Goal: Transaction & Acquisition: Purchase product/service

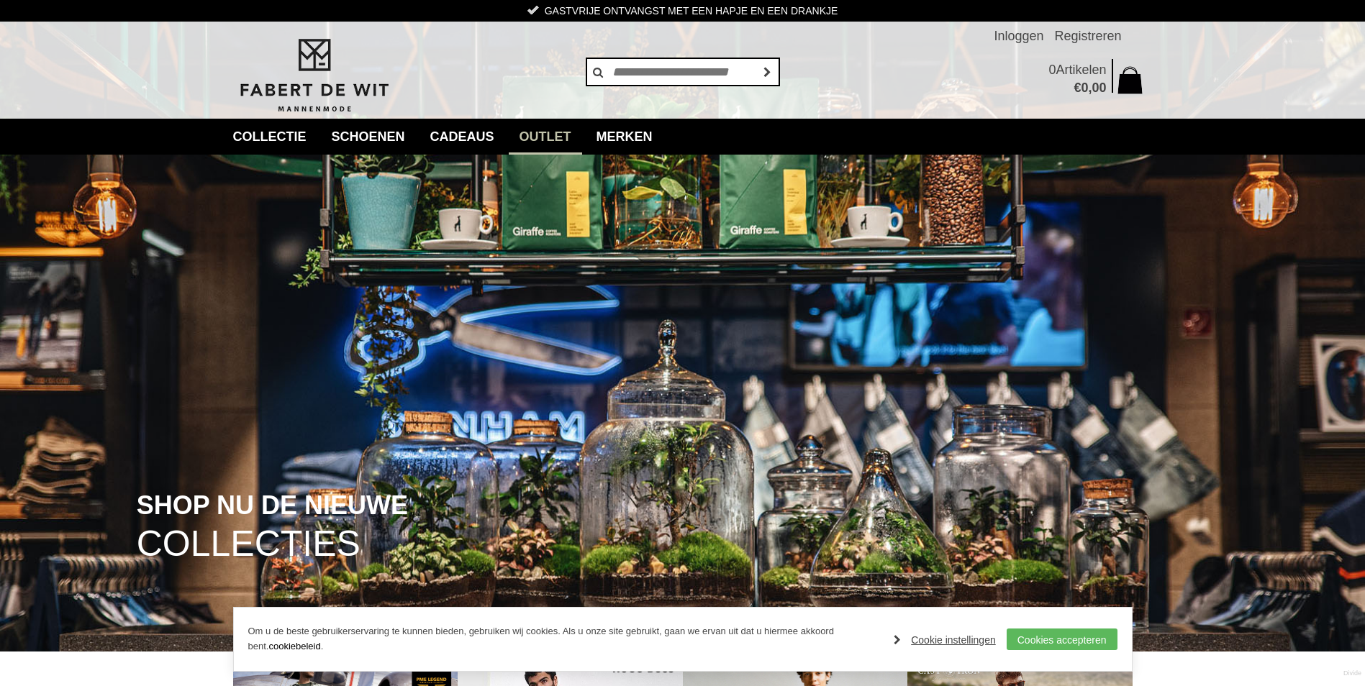
click at [559, 147] on link "Outlet" at bounding box center [545, 137] width 73 height 36
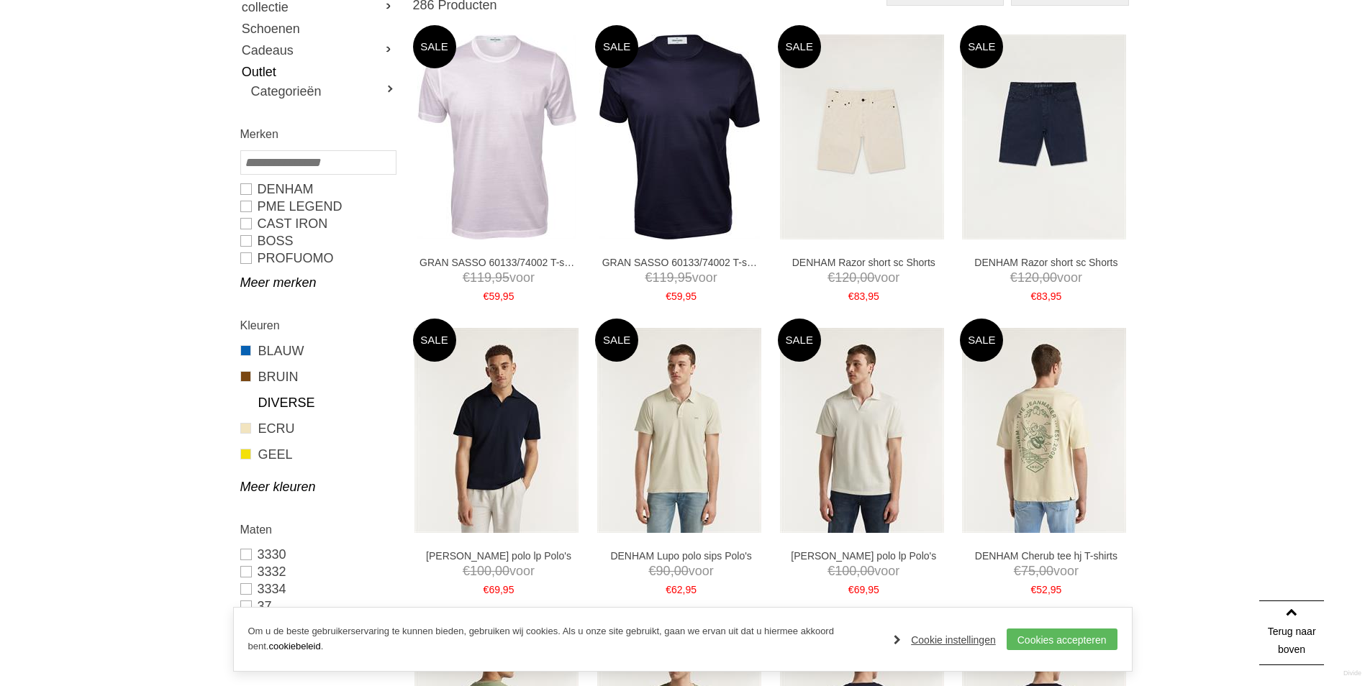
scroll to position [216, 0]
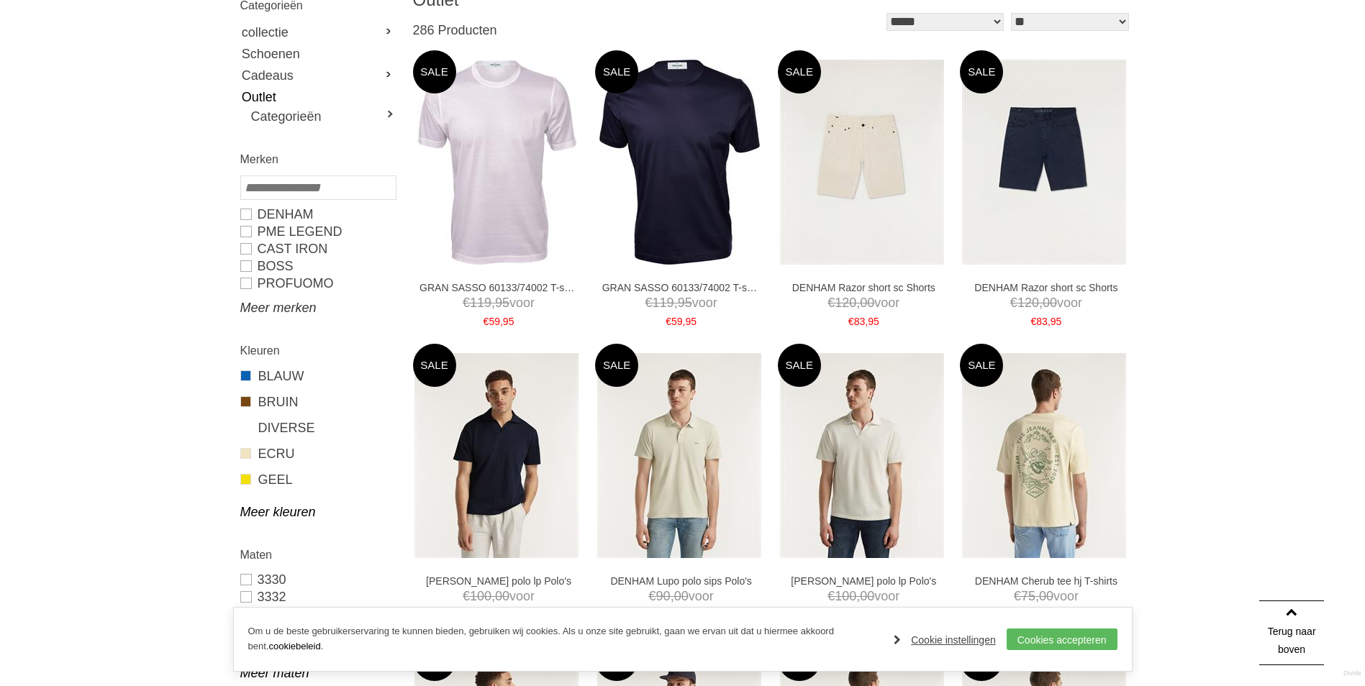
click at [286, 306] on link "Meer merken" at bounding box center [317, 307] width 155 height 17
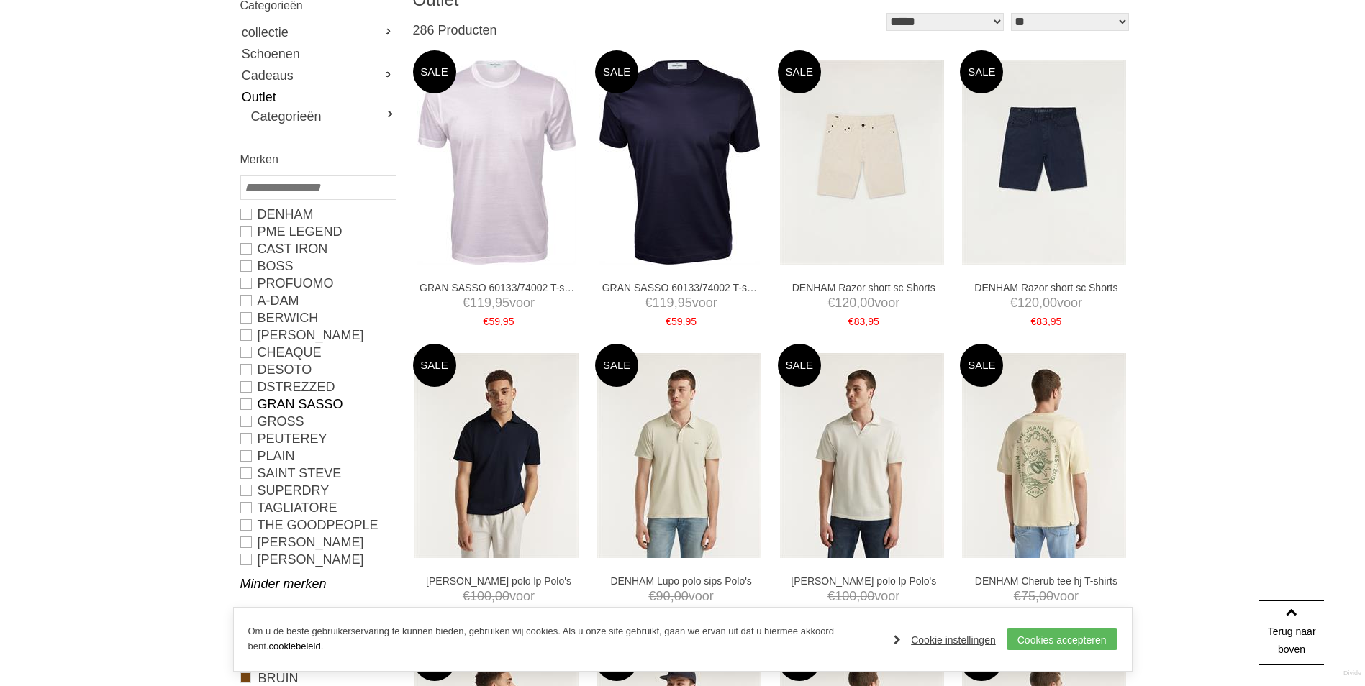
click at [307, 401] on link "GRAN SASSO" at bounding box center [317, 404] width 155 height 17
type input "**"
type input "***"
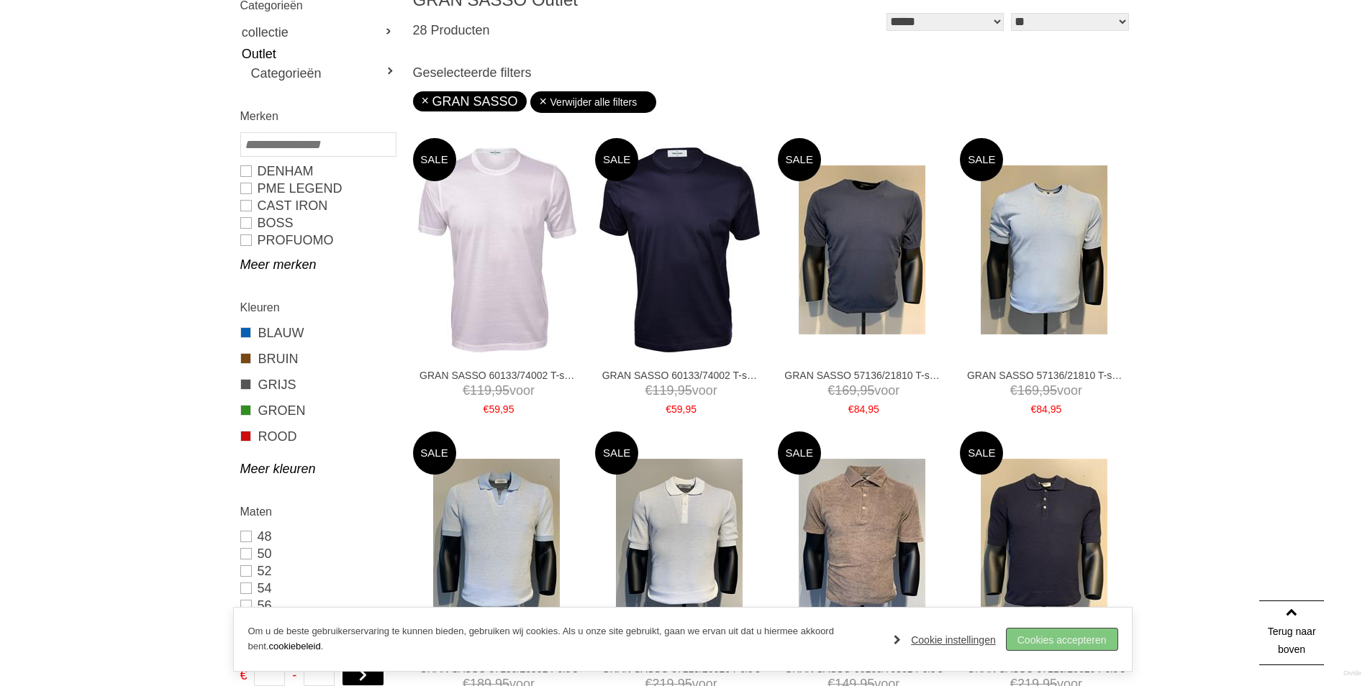
click at [1077, 642] on link "Cookies accepteren" at bounding box center [1062, 640] width 111 height 22
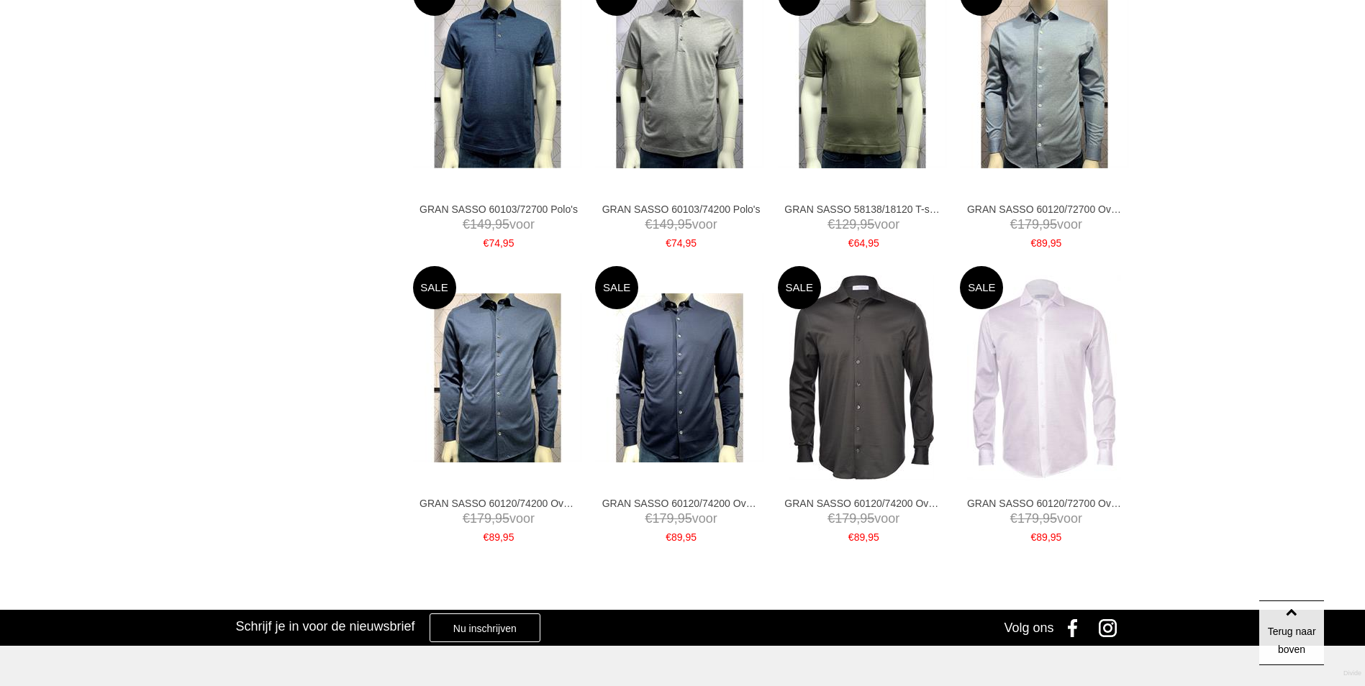
scroll to position [1940, 0]
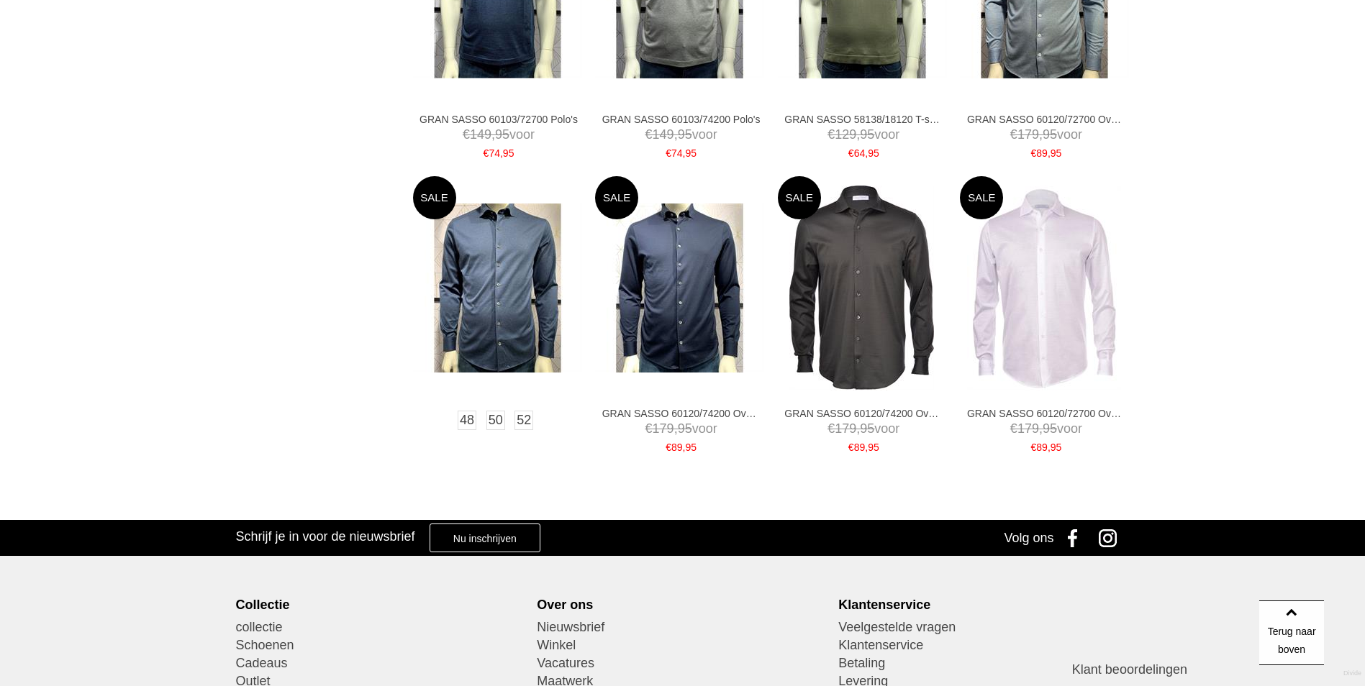
click at [540, 322] on img at bounding box center [497, 288] width 169 height 169
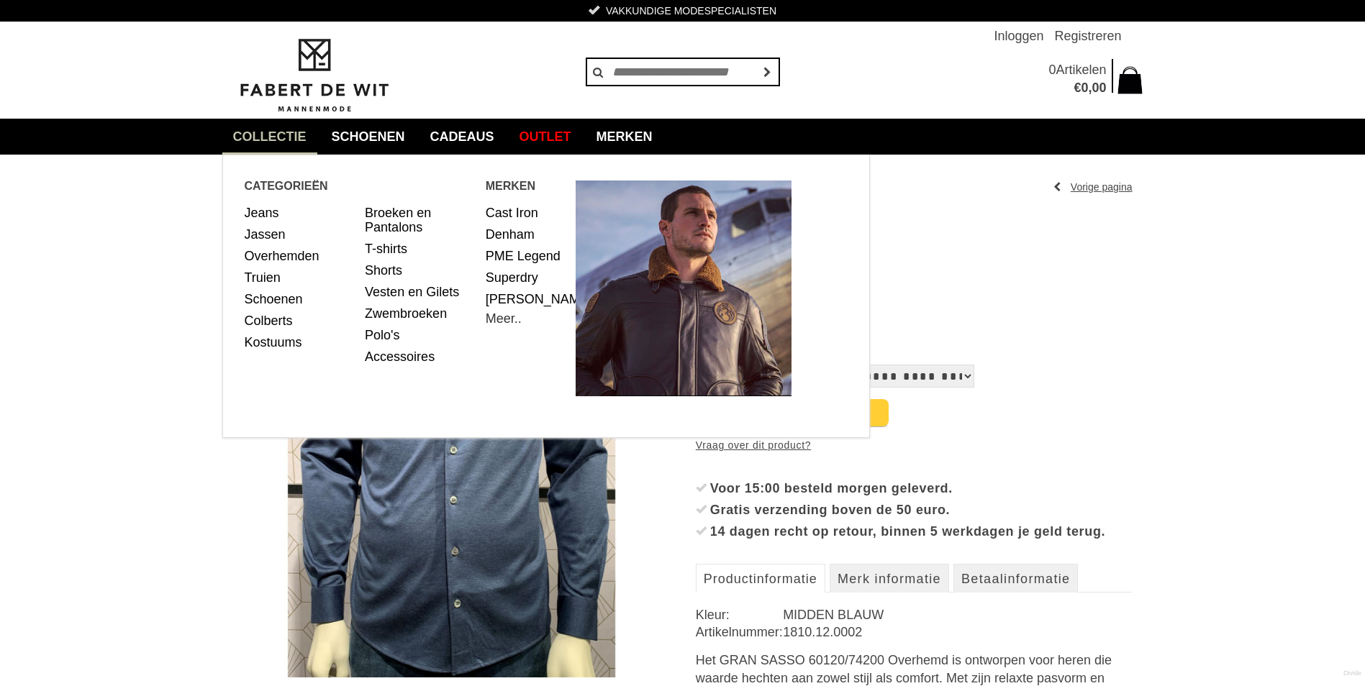
click at [509, 326] on link "Meer.." at bounding box center [504, 319] width 36 height 14
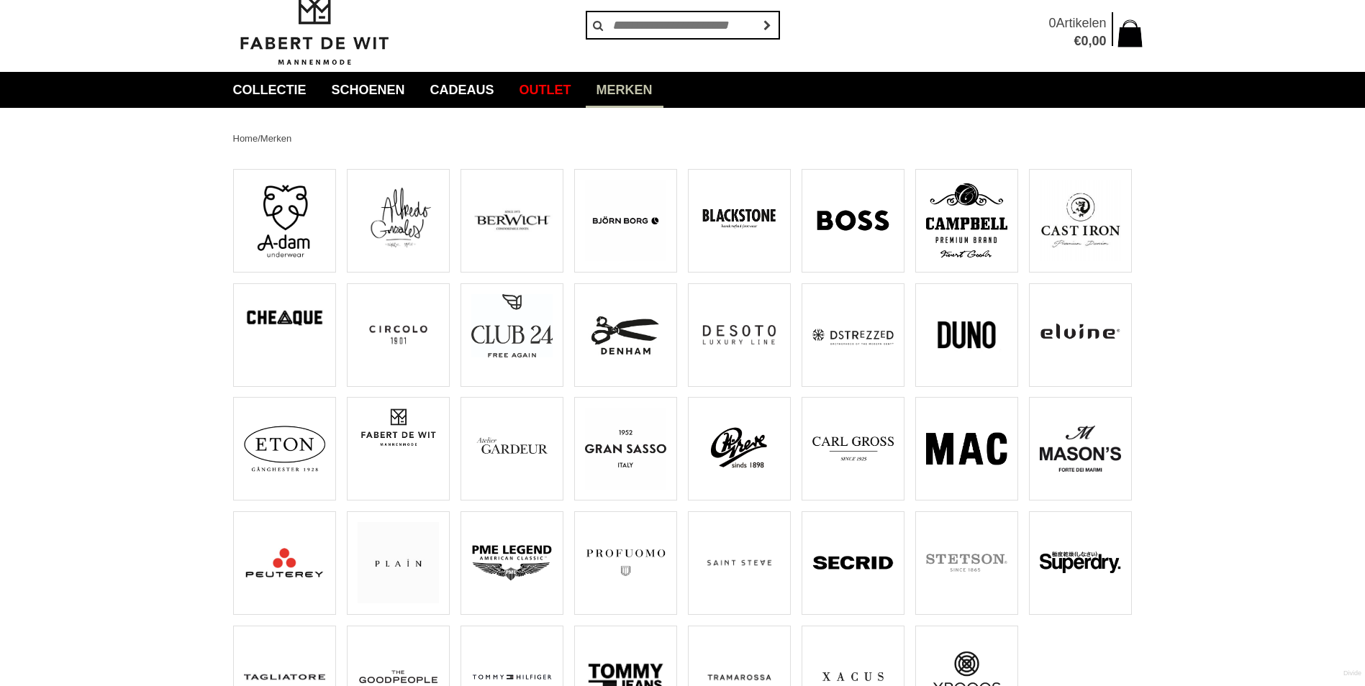
scroll to position [72, 0]
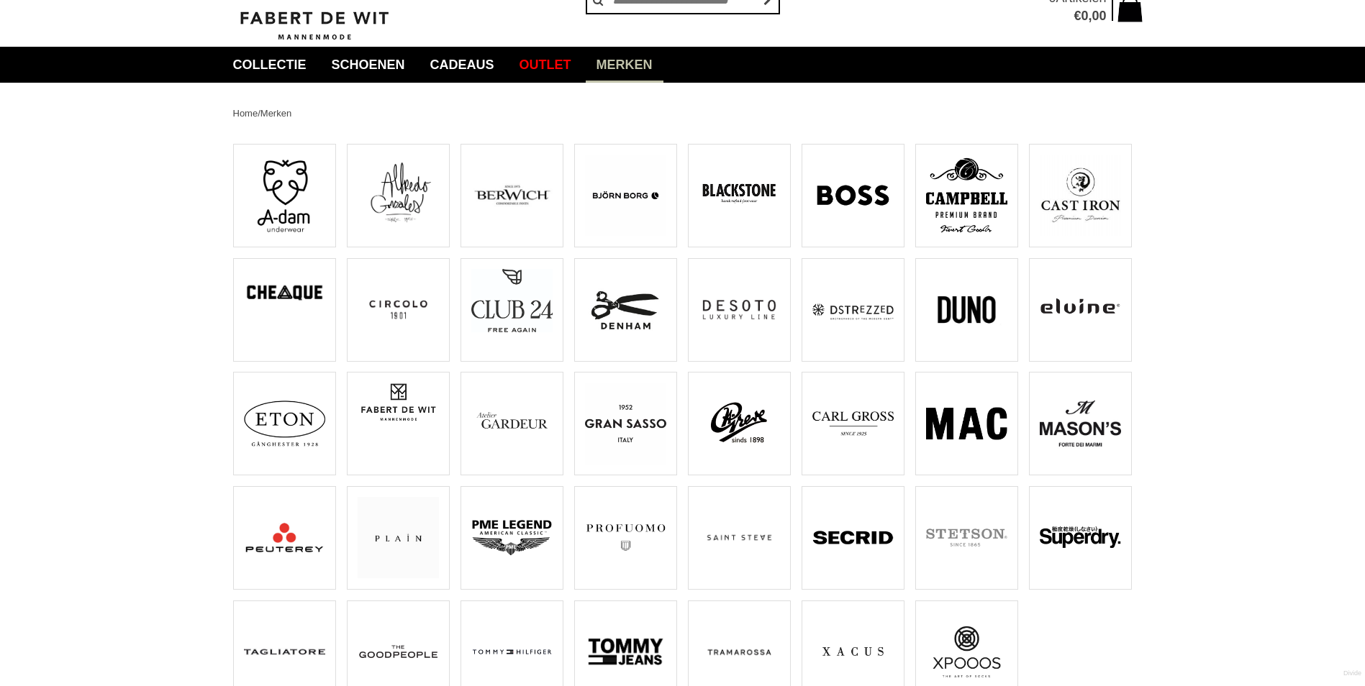
click at [626, 420] on img at bounding box center [625, 423] width 81 height 81
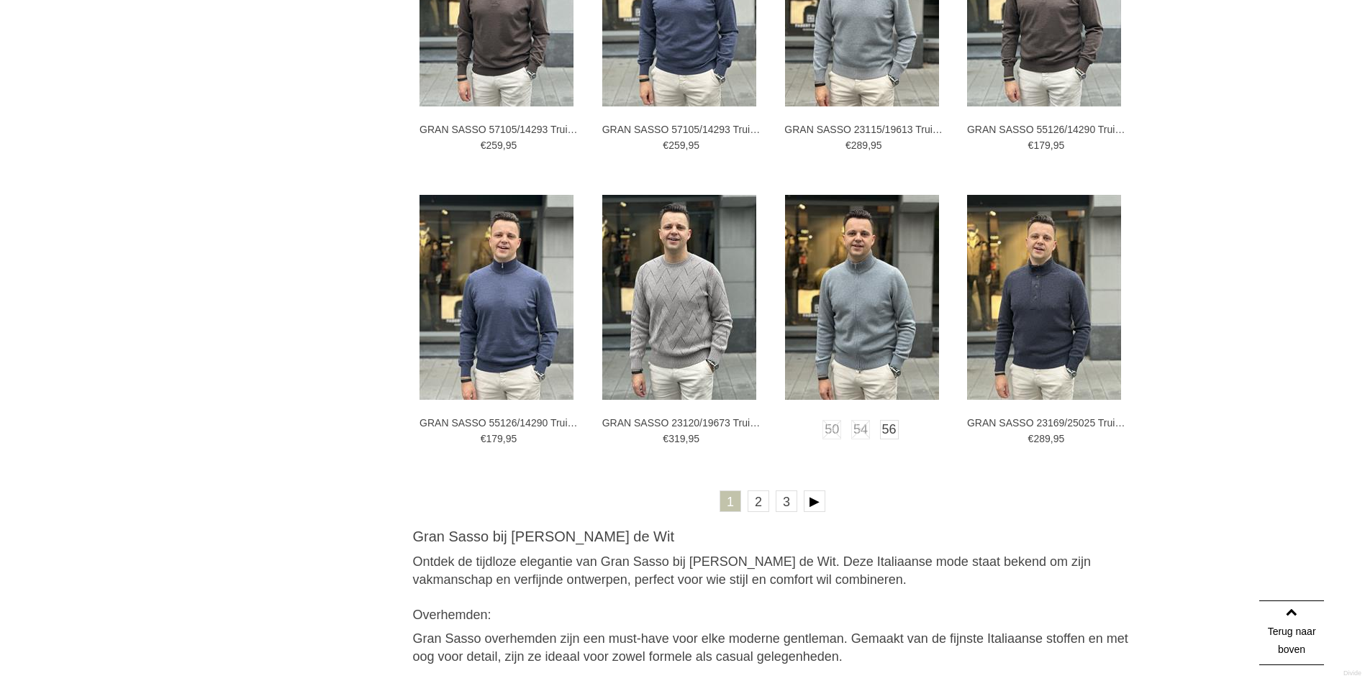
scroll to position [2518, 0]
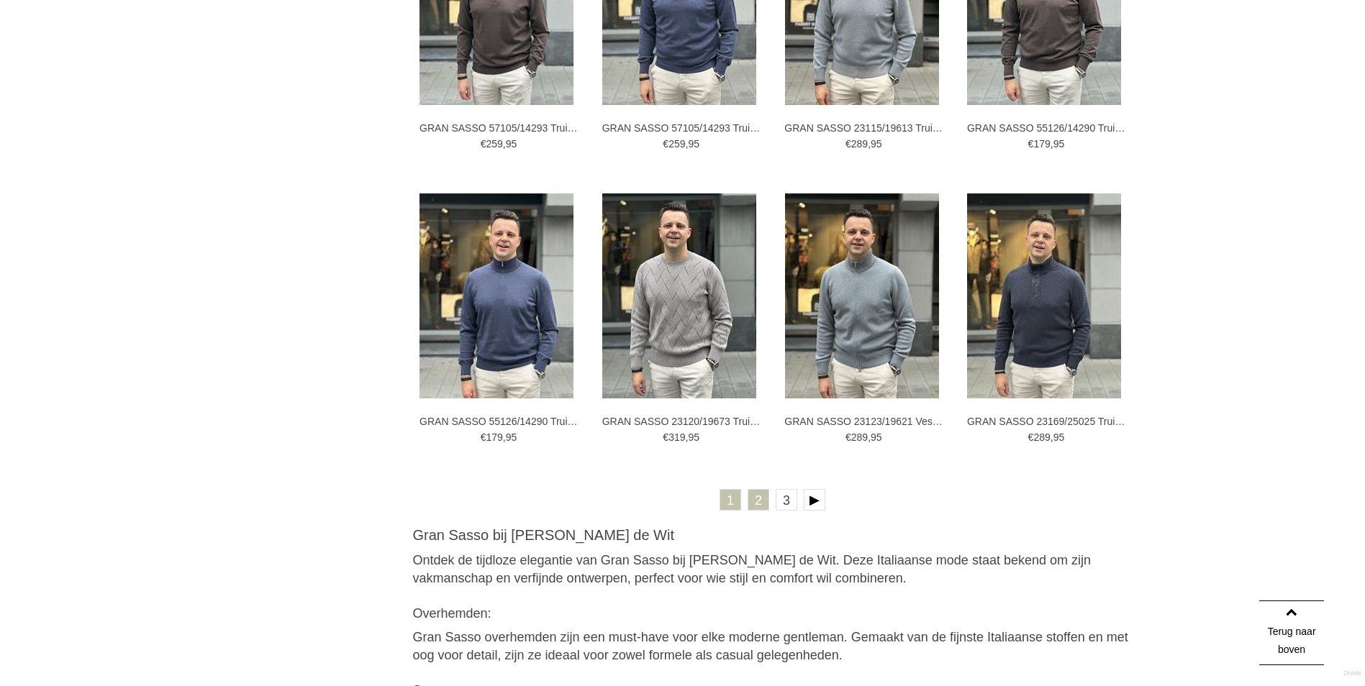
click at [761, 506] on link "2" at bounding box center [759, 500] width 22 height 22
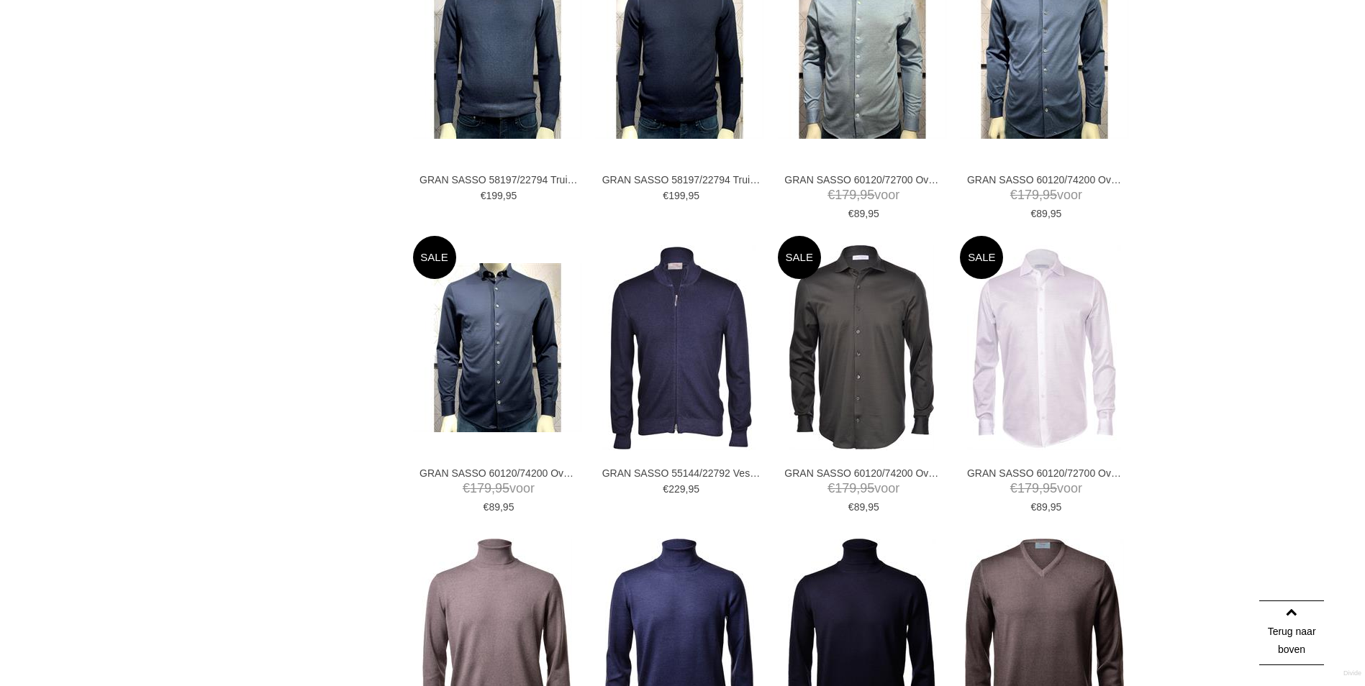
scroll to position [2158, 0]
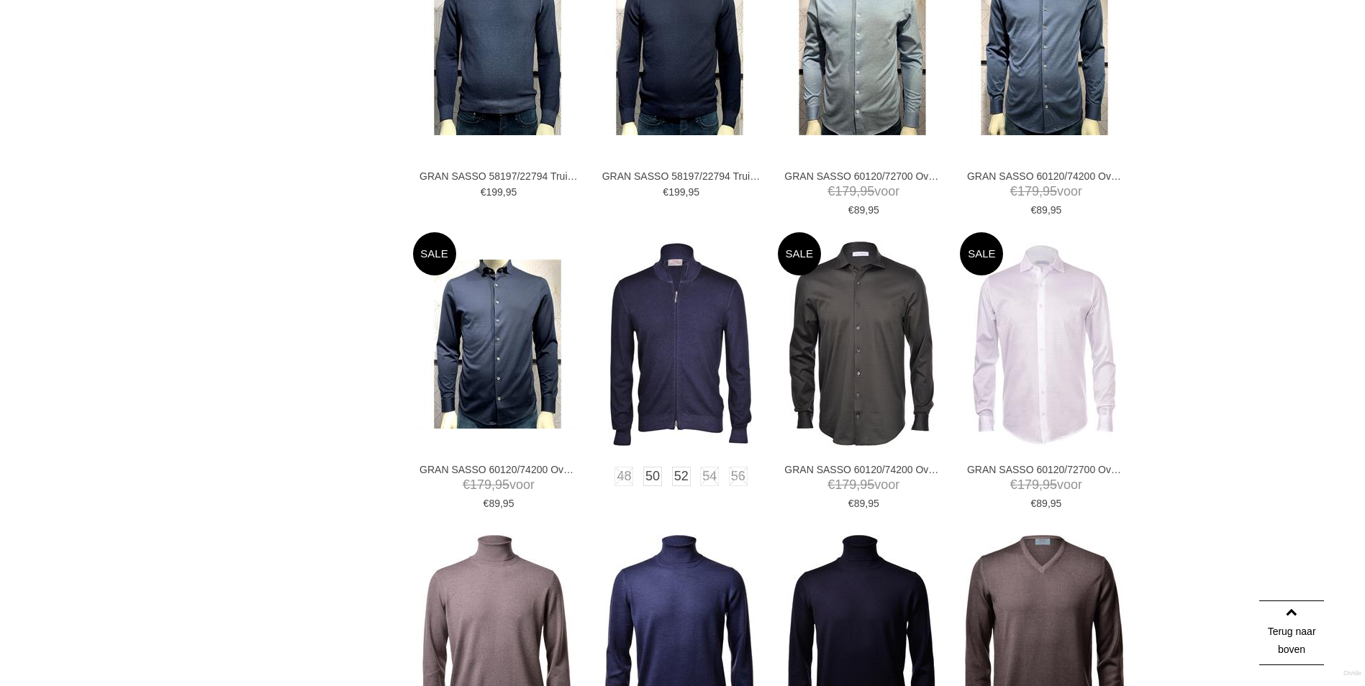
click at [699, 389] on img at bounding box center [679, 344] width 154 height 205
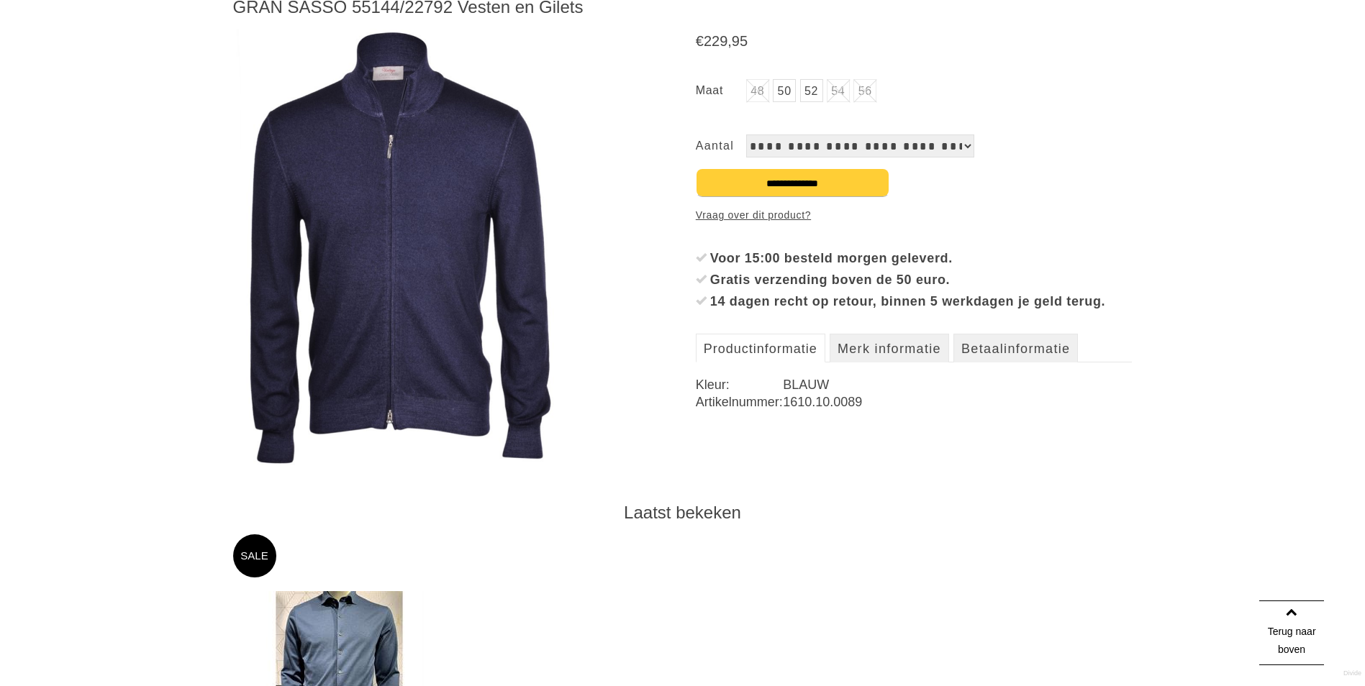
scroll to position [144, 0]
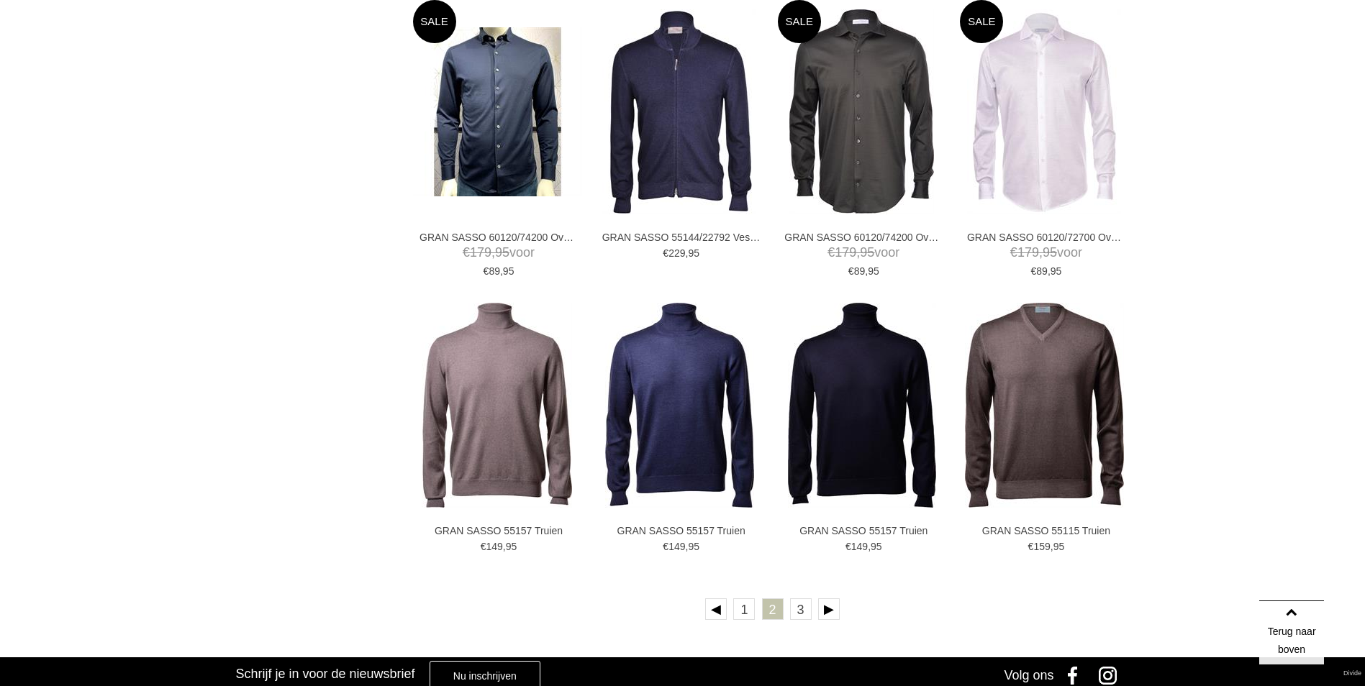
scroll to position [2458, 0]
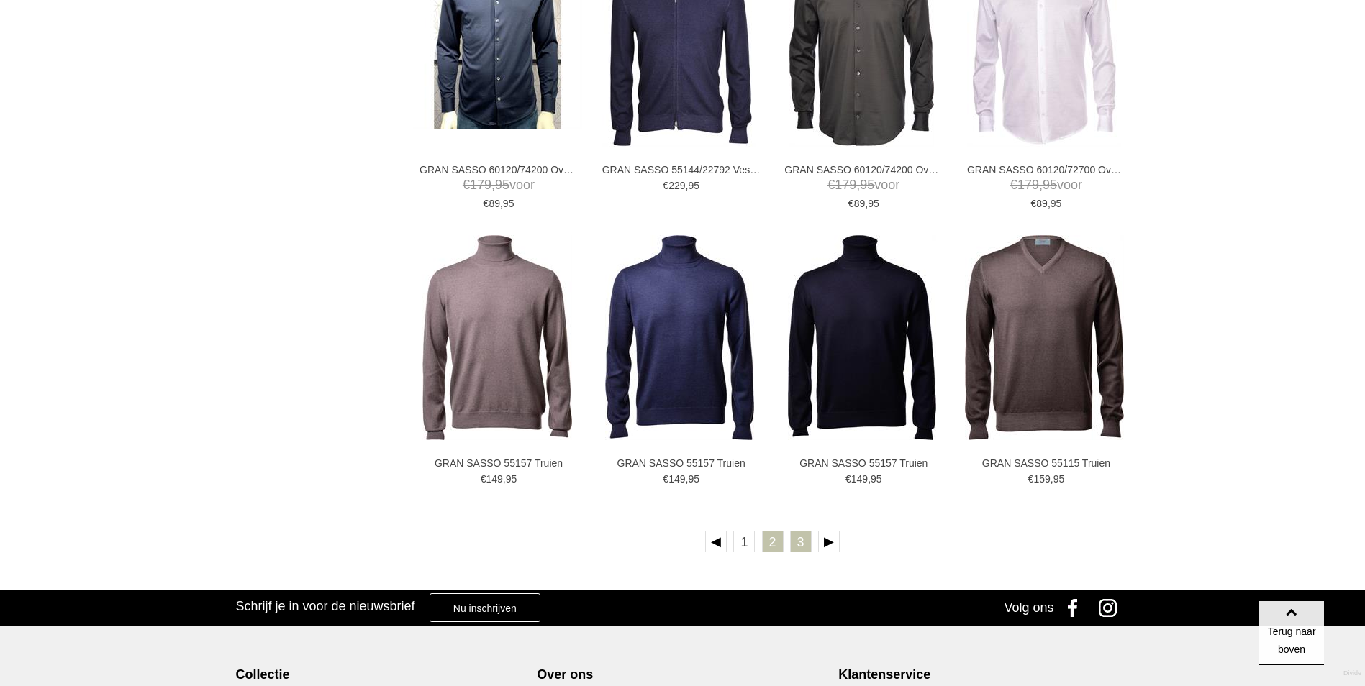
click at [798, 546] on link "3" at bounding box center [801, 542] width 22 height 22
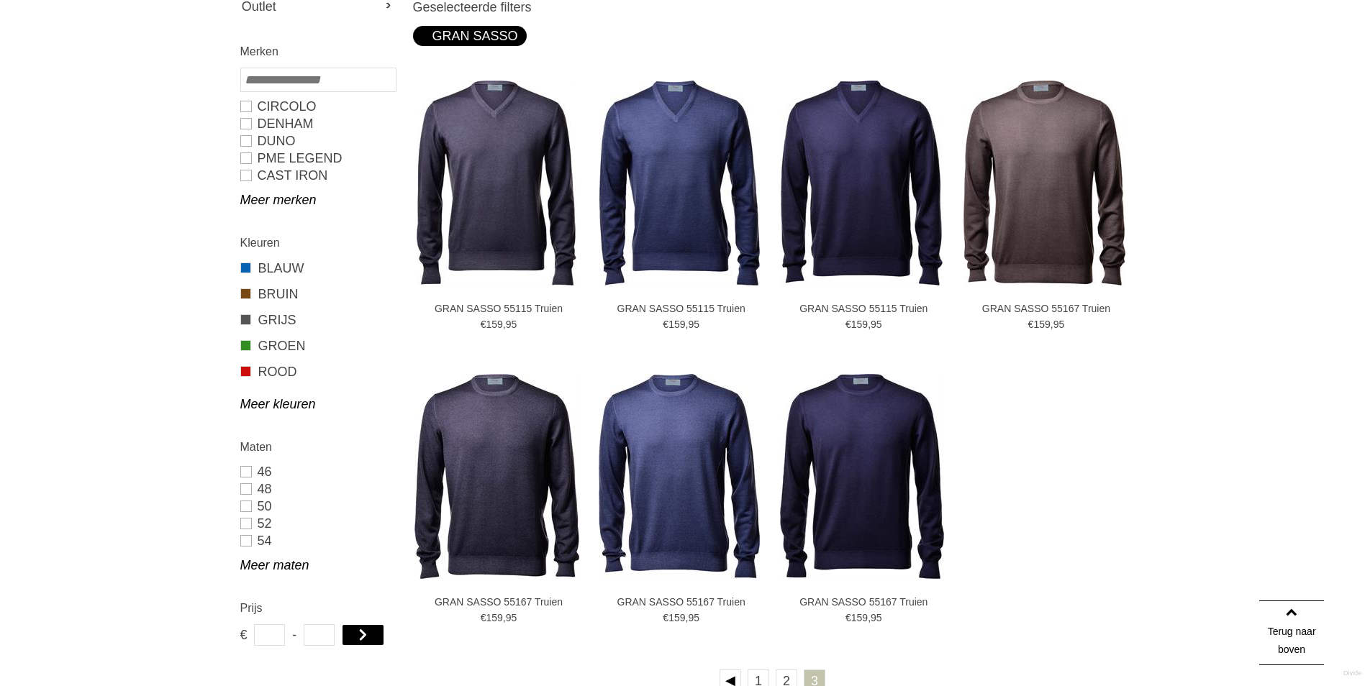
scroll to position [432, 0]
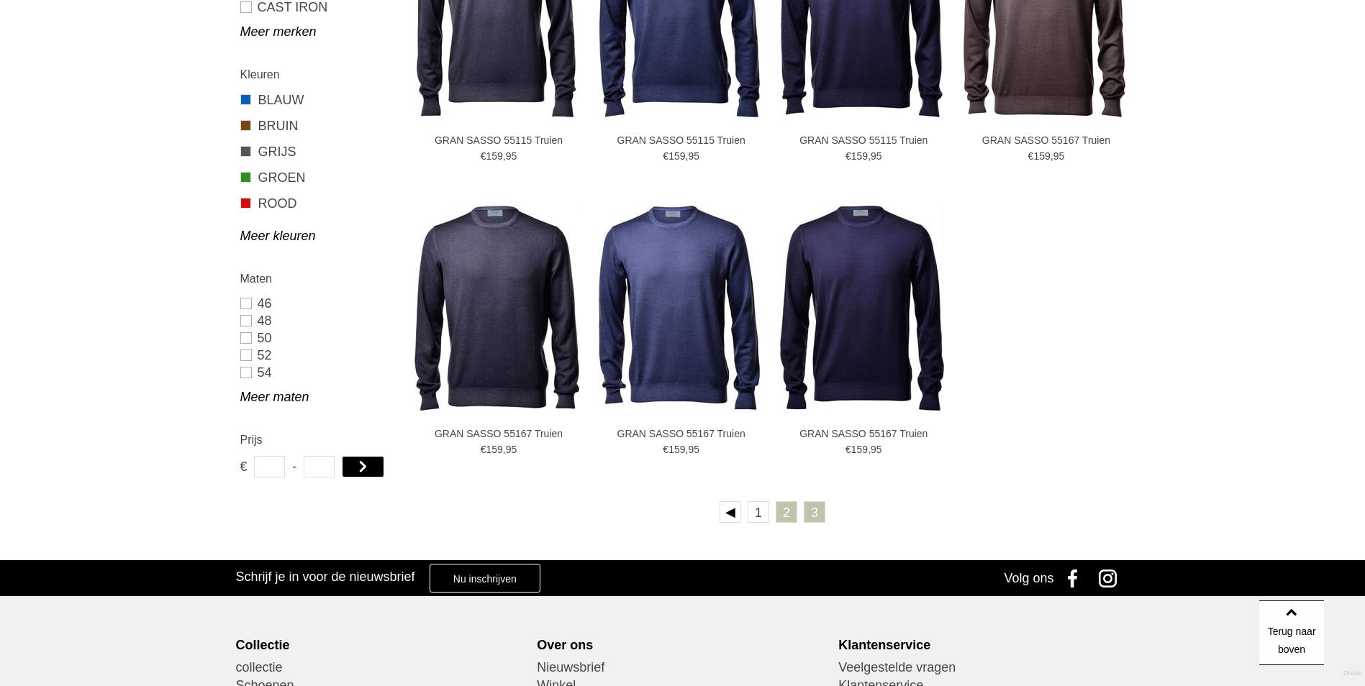
click at [783, 515] on link "2" at bounding box center [787, 512] width 22 height 22
